Goal: Communication & Community: Answer question/provide support

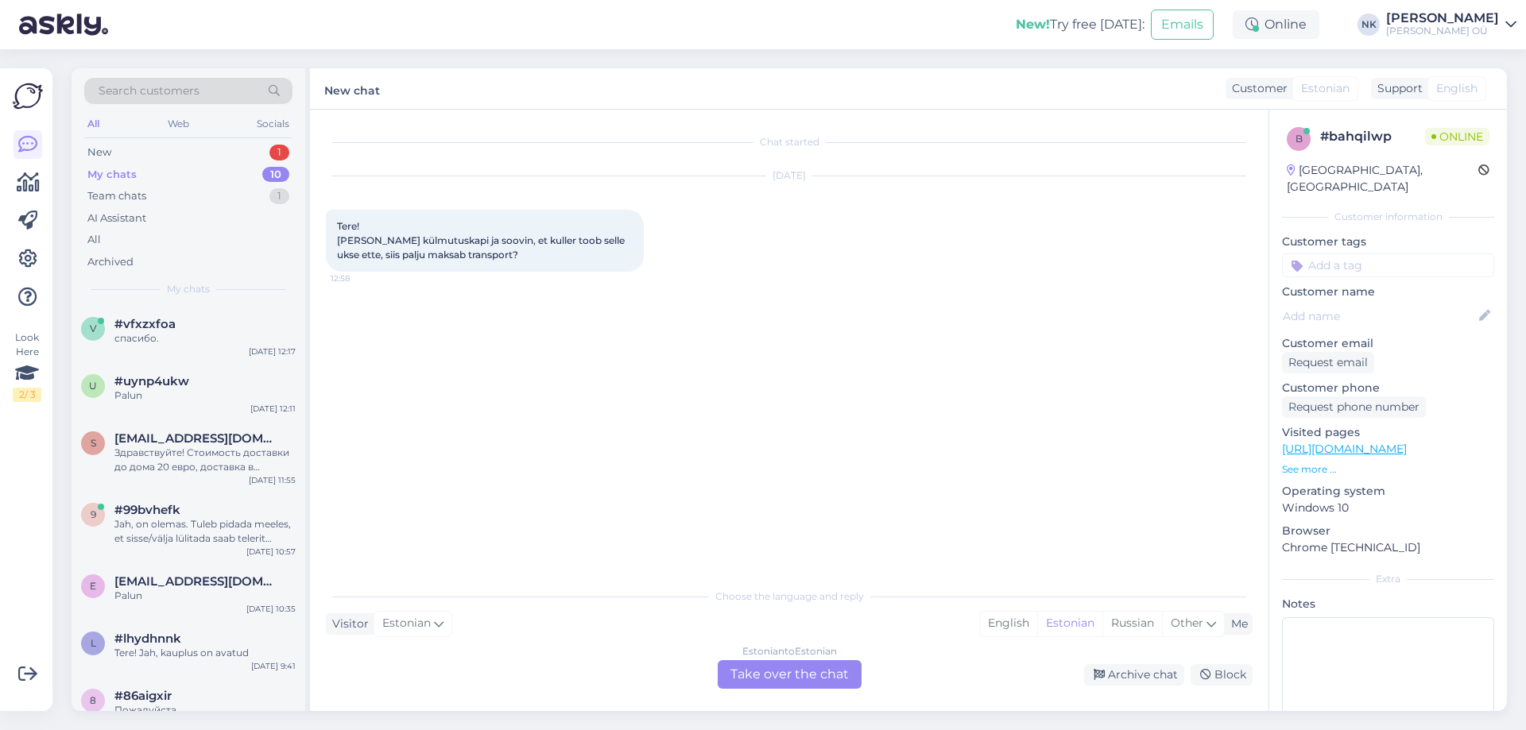
click at [816, 683] on div "Estonian to Estonian Take over the chat" at bounding box center [789, 674] width 144 height 29
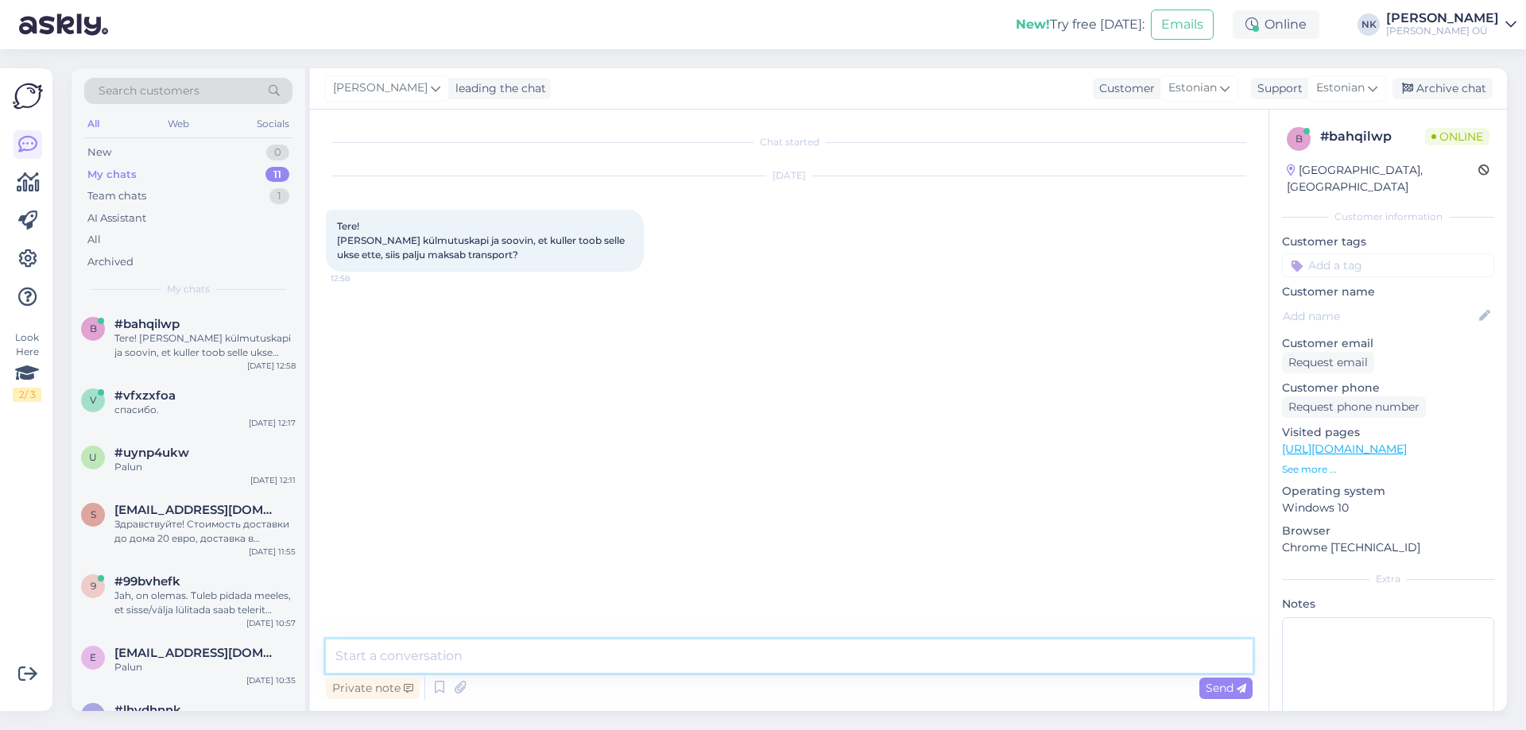
click at [822, 667] on textarea at bounding box center [789, 656] width 926 height 33
click at [799, 663] on textarea at bounding box center [789, 656] width 926 height 33
click at [1406, 442] on link "[URL][DOMAIN_NAME]" at bounding box center [1344, 449] width 125 height 14
click at [452, 652] on textarea "Tere! Ta" at bounding box center [789, 656] width 926 height 33
type textarea "Tere! Hetkel transport külmkapidele maja ukseni on tasuta"
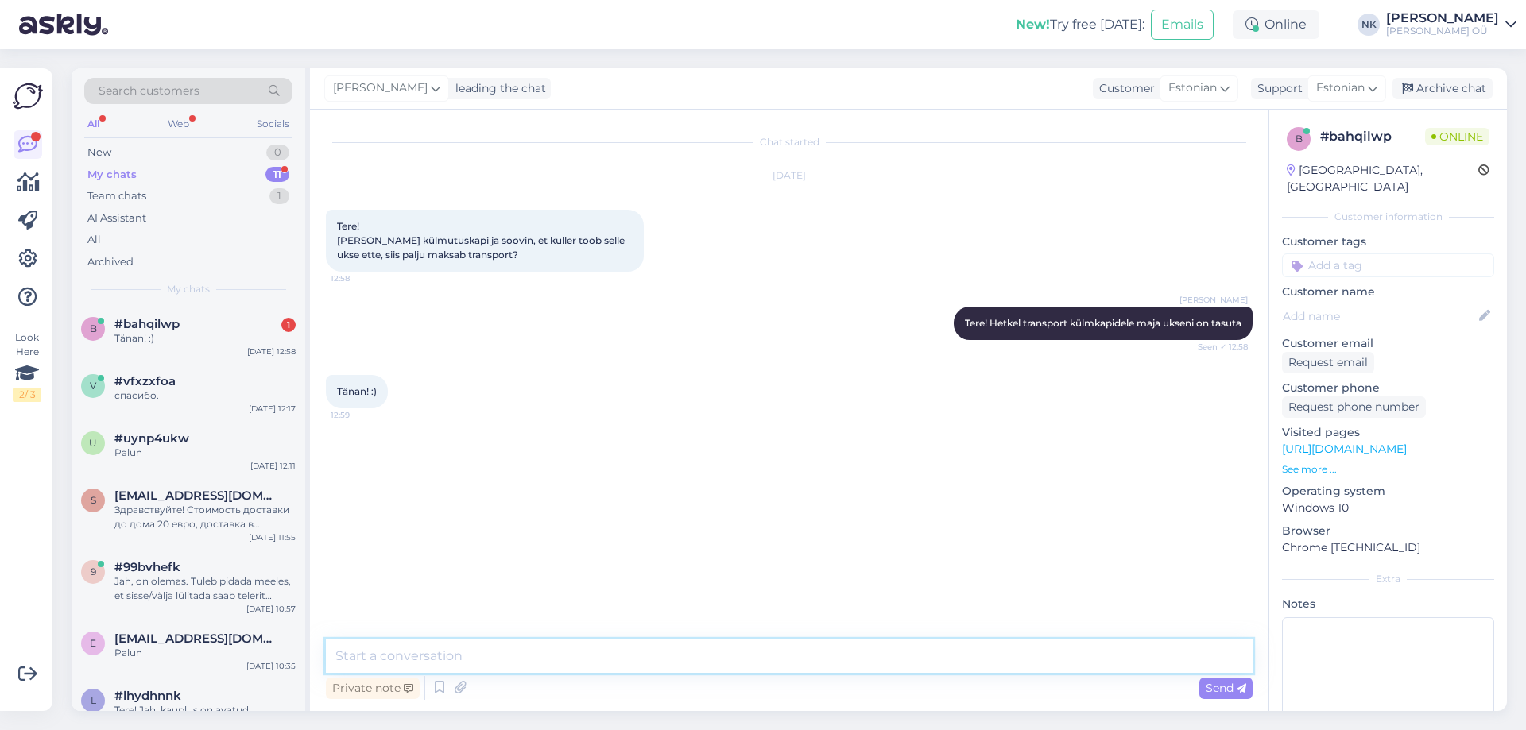
click at [542, 655] on textarea at bounding box center [789, 656] width 926 height 33
type textarea "Palun"
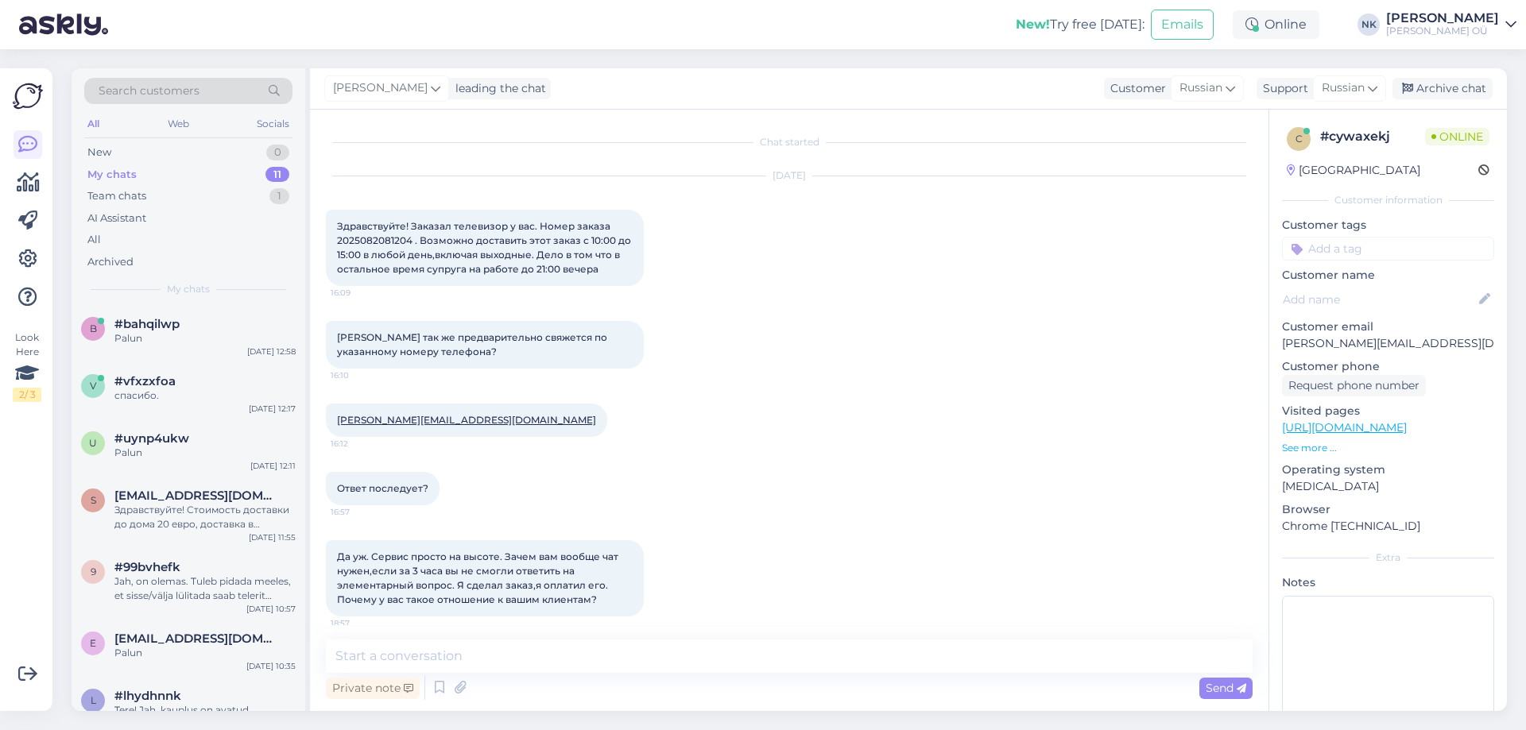
scroll to position [179, 0]
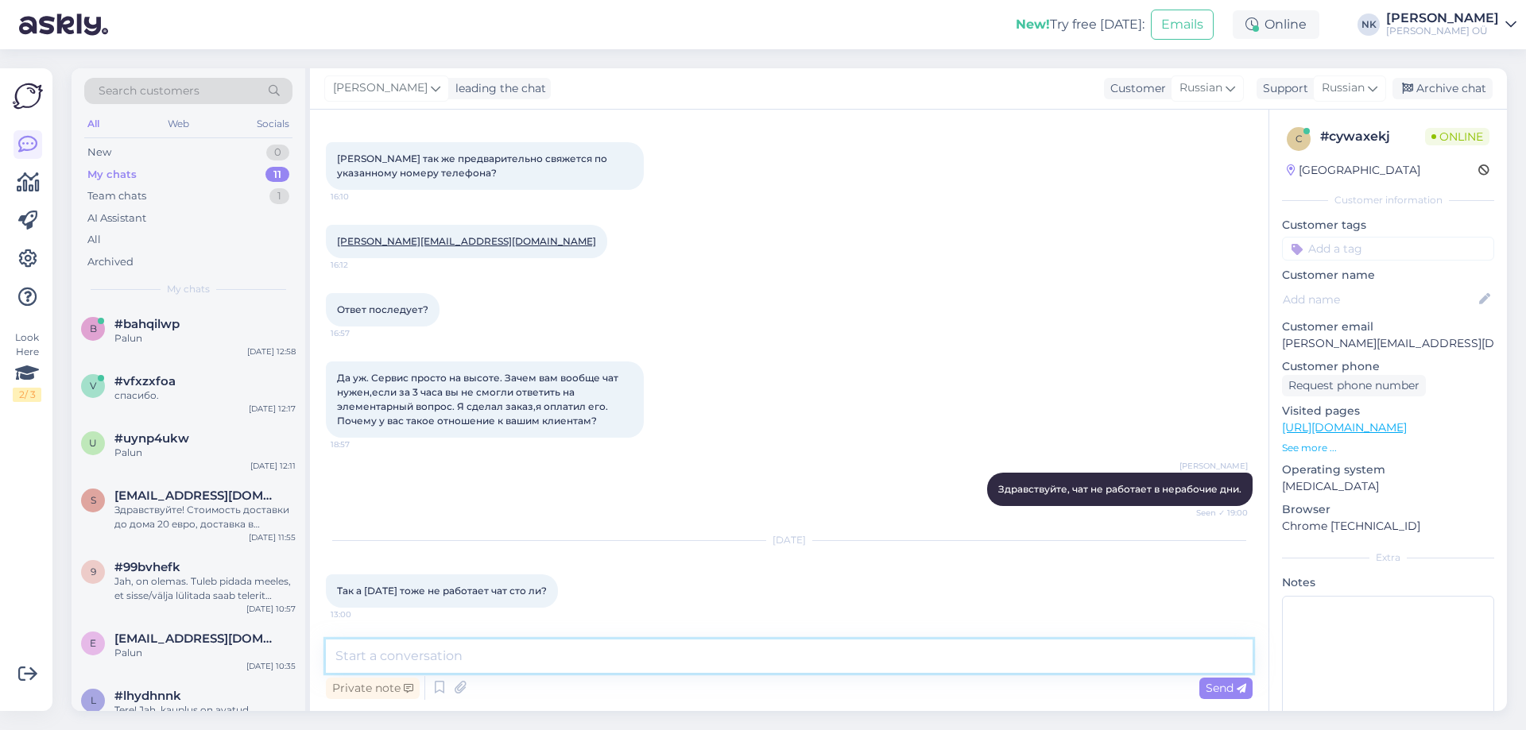
click at [549, 651] on textarea at bounding box center [789, 656] width 926 height 33
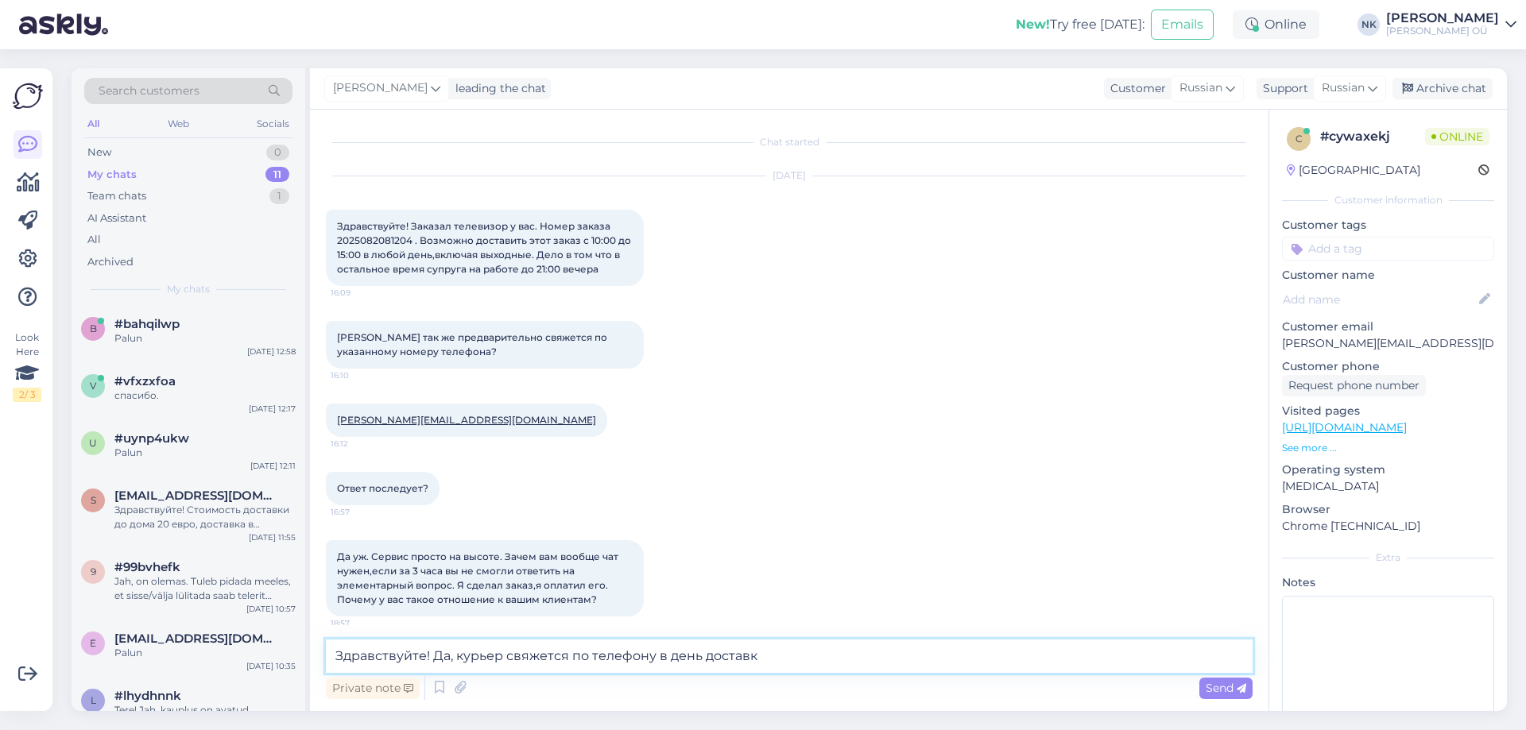
type textarea "Здравствуйте! Да, курьер свяжется по телефону в день доставки"
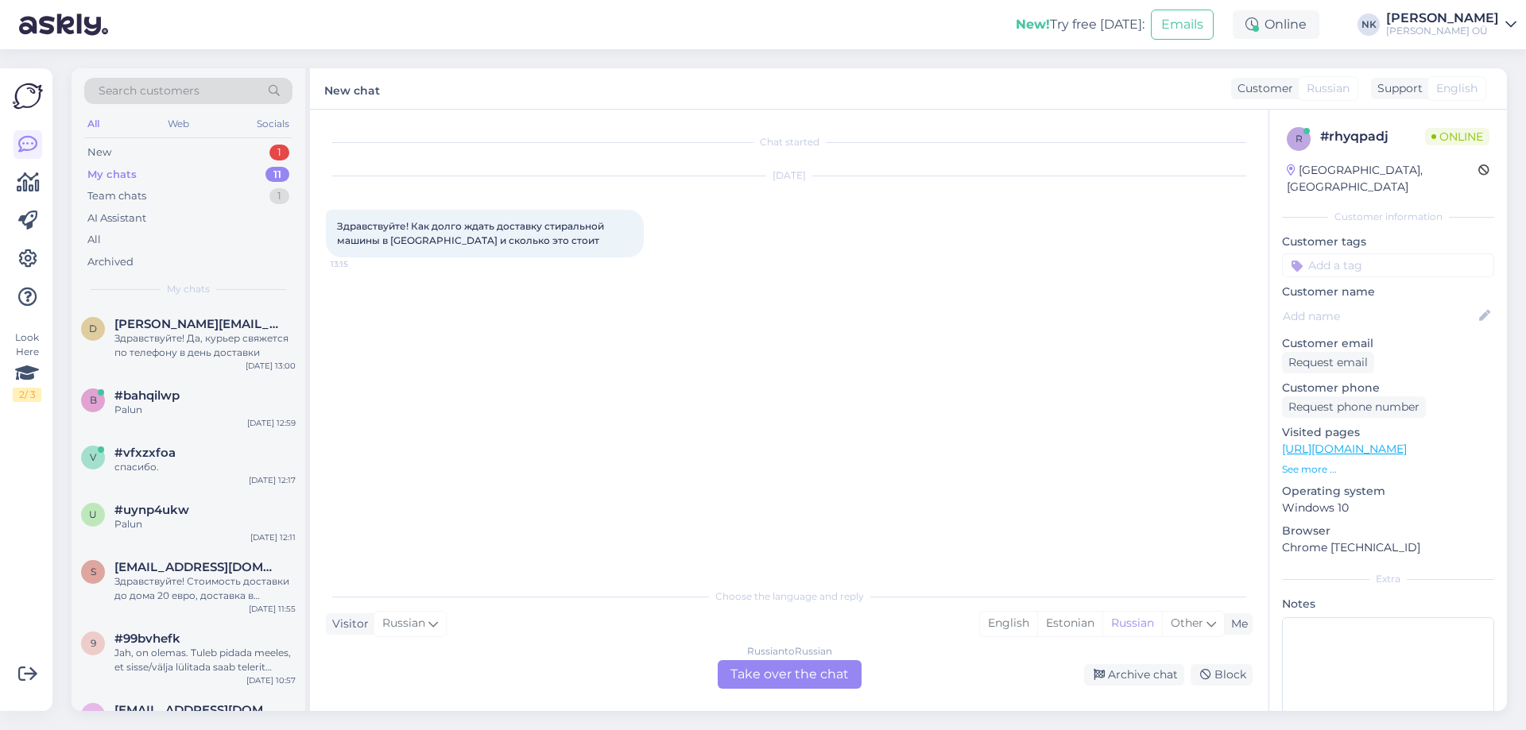
click at [737, 654] on div "Choose the language and reply Visitor Russian Me English Estonian Russian Other…" at bounding box center [789, 634] width 926 height 109
drag, startPoint x: 696, startPoint y: 667, endPoint x: 751, endPoint y: 671, distance: 54.9
click at [721, 671] on div "Russian to Russian Take over the chat Archive chat Block" at bounding box center [789, 674] width 926 height 29
click at [762, 671] on div "Russian to Russian Take over the chat" at bounding box center [789, 674] width 144 height 29
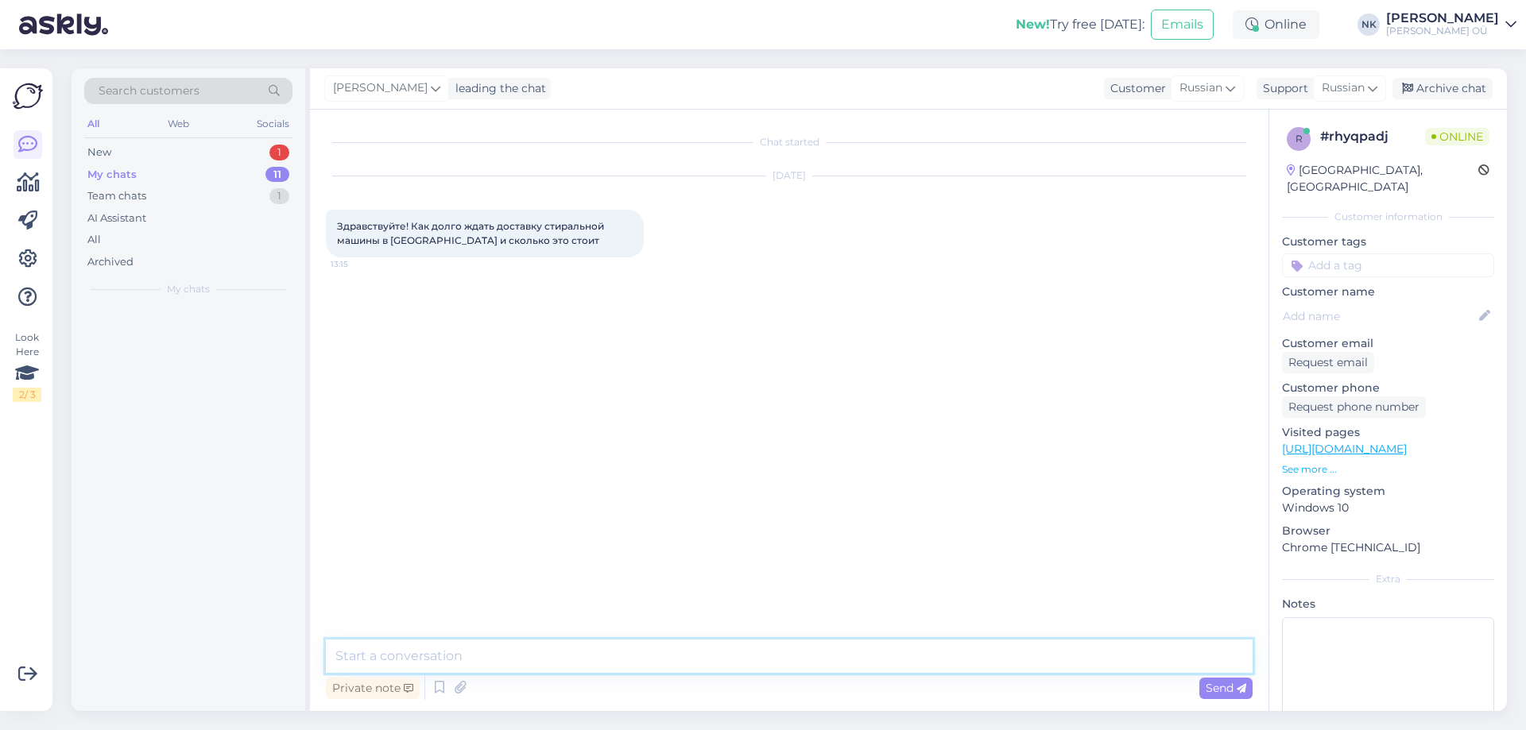
click at [663, 642] on textarea at bounding box center [789, 656] width 926 height 33
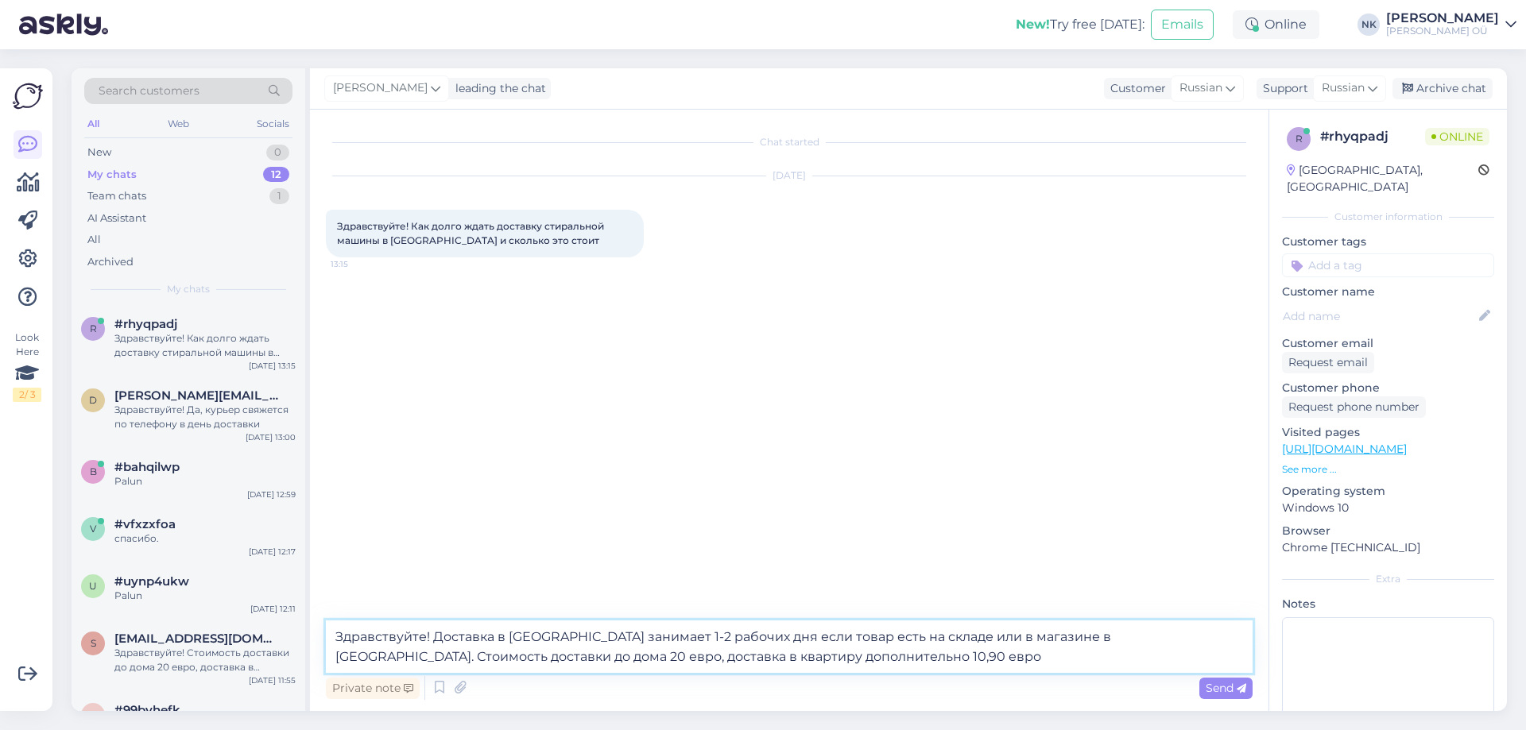
type textarea "Здравствуйте! Доставка в [GEOGRAPHIC_DATA] занимает 1-2 рабочих дня если товар …"
click at [1406, 442] on link "[URL][DOMAIN_NAME]" at bounding box center [1344, 449] width 125 height 14
click at [868, 657] on textarea "Здравствуйте! Доставка в [GEOGRAPHIC_DATA] занимает 1-2 рабочих дня если товар …" at bounding box center [789, 647] width 926 height 52
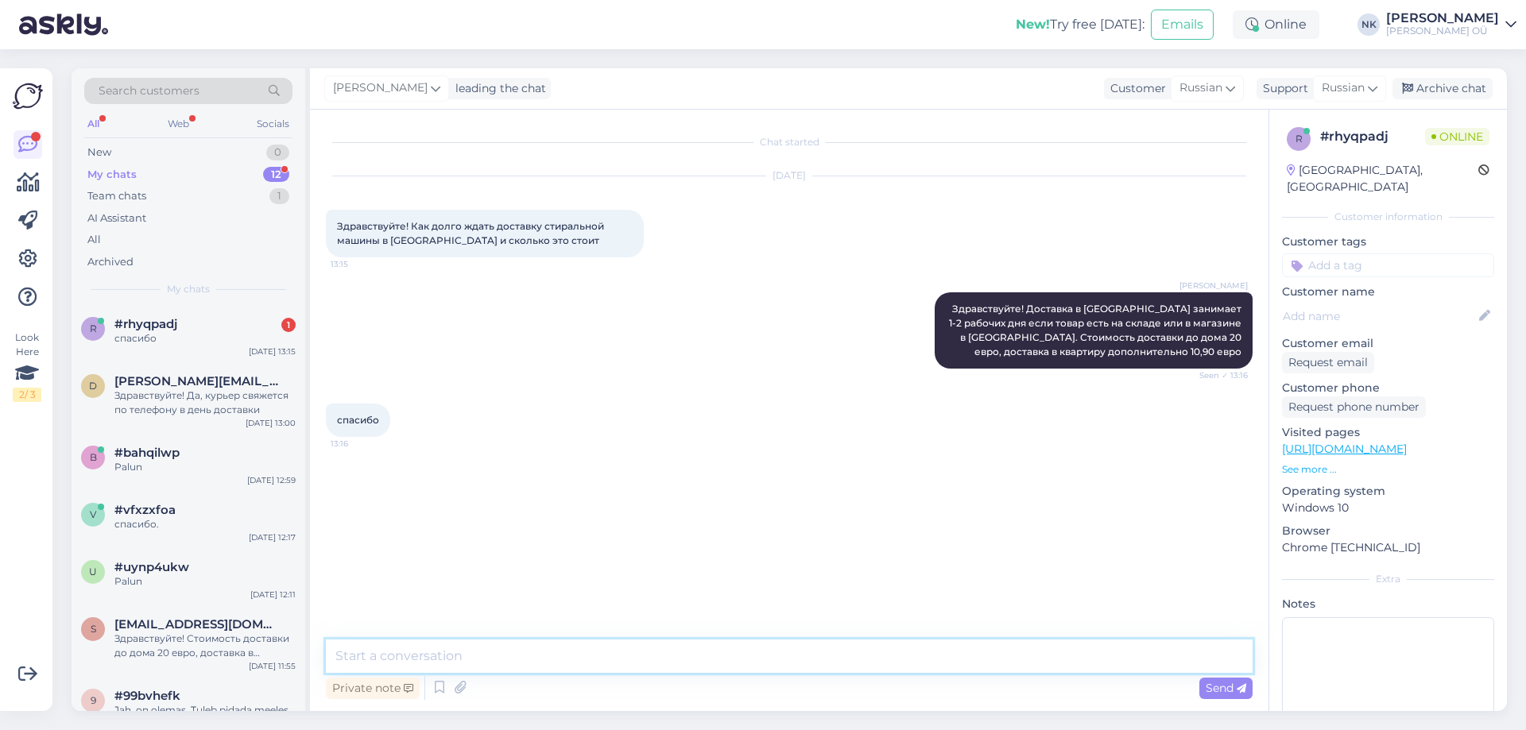
click at [659, 652] on textarea at bounding box center [789, 656] width 926 height 33
type textarea "Пожалуйста"
